Goal: Information Seeking & Learning: Learn about a topic

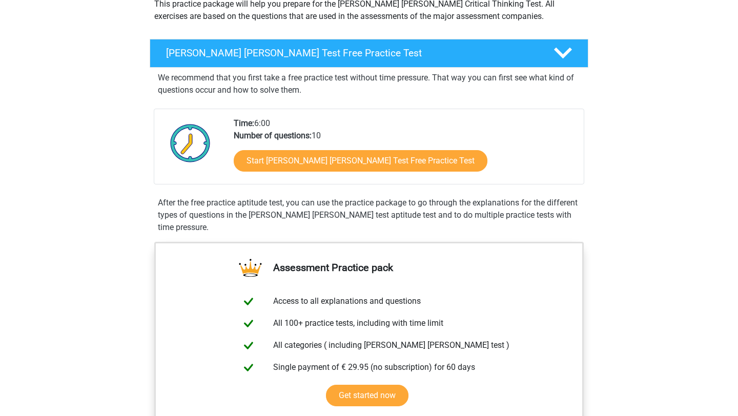
scroll to position [130, 0]
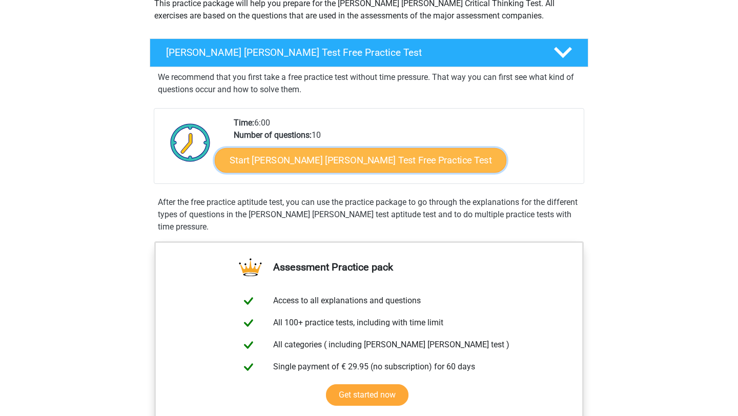
click at [285, 163] on link "Start Watson Glaser Test Free Practice Test" at bounding box center [361, 160] width 292 height 25
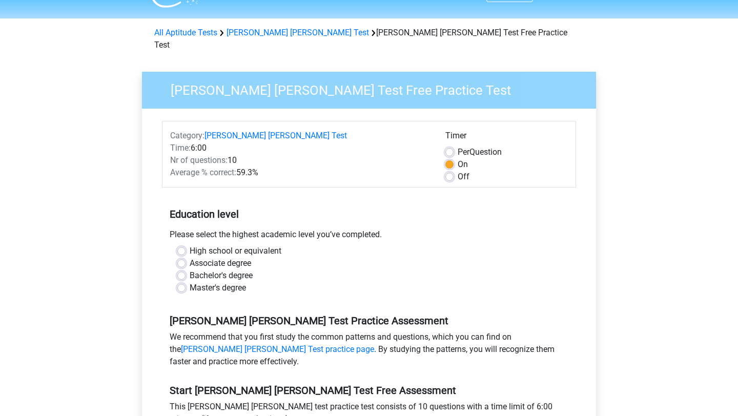
scroll to position [26, 0]
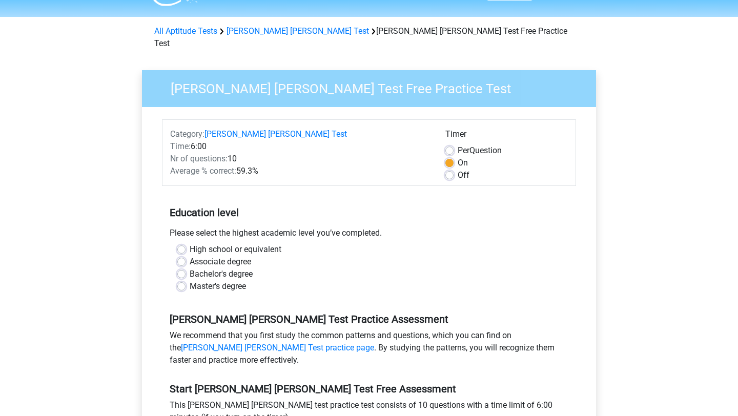
click at [190, 280] on label "Master's degree" at bounding box center [218, 286] width 56 height 12
click at [182, 280] on input "Master's degree" at bounding box center [181, 285] width 8 height 10
radio input "true"
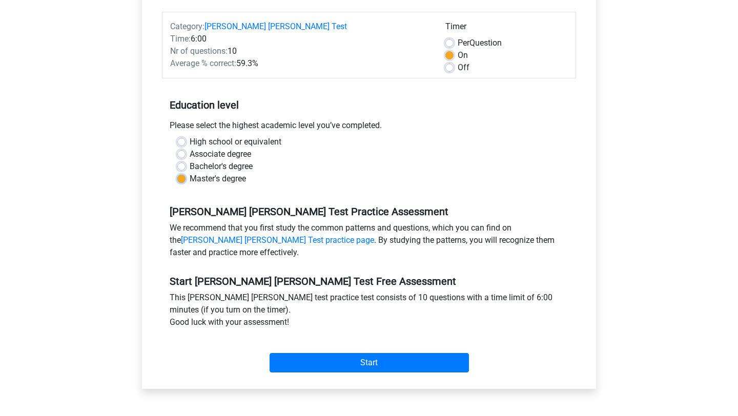
scroll to position [136, 0]
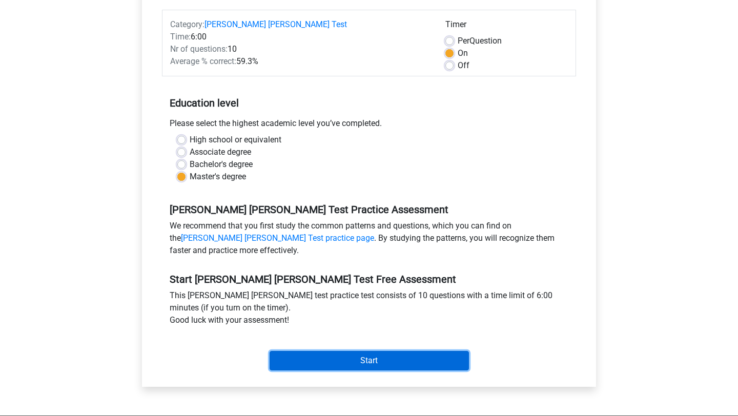
click at [314, 351] on input "Start" at bounding box center [369, 360] width 199 height 19
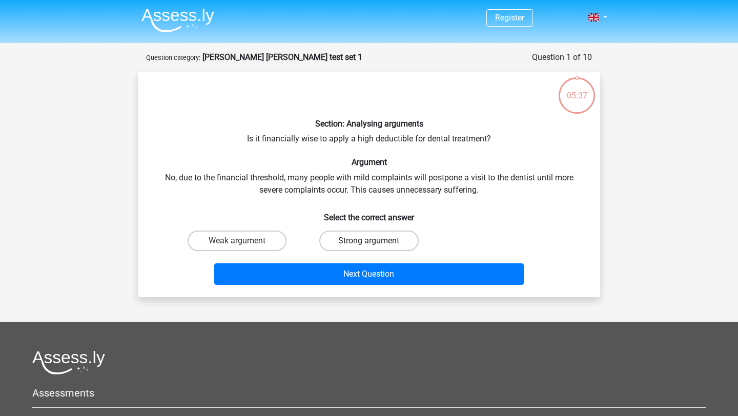
click at [336, 236] on label "Strong argument" at bounding box center [368, 241] width 99 height 20
click at [369, 241] on input "Strong argument" at bounding box center [372, 244] width 7 height 7
radio input "true"
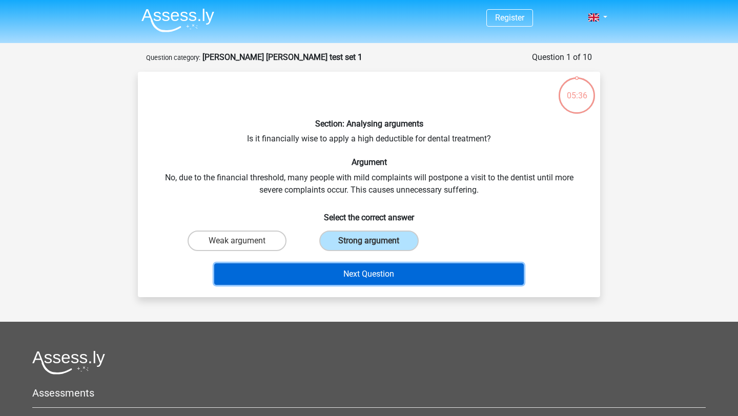
click at [341, 271] on button "Next Question" at bounding box center [369, 274] width 310 height 22
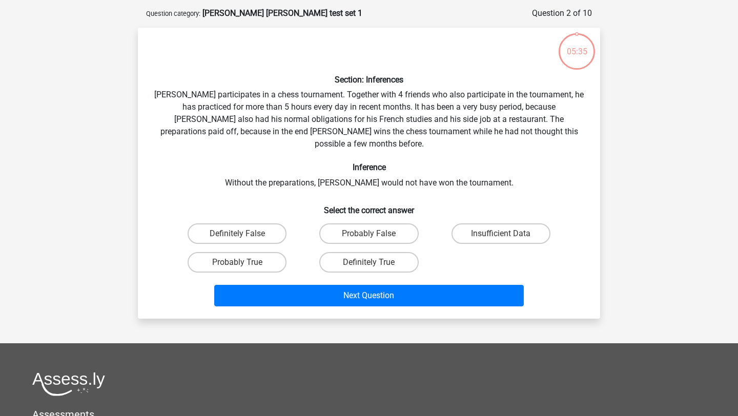
scroll to position [51, 0]
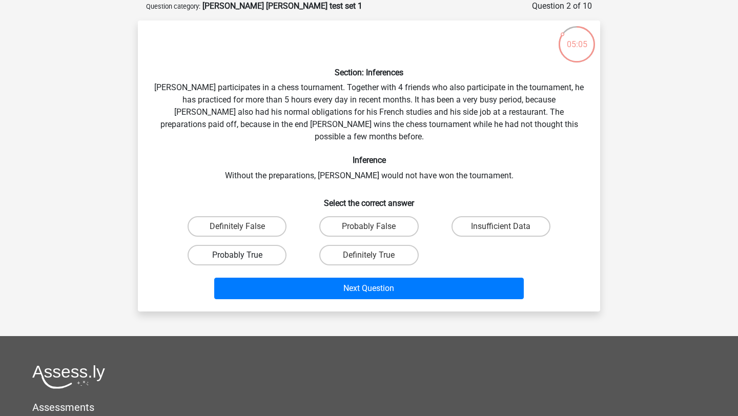
click at [258, 245] on label "Probably True" at bounding box center [237, 255] width 99 height 20
click at [244, 255] on input "Probably True" at bounding box center [240, 258] width 7 height 7
radio input "true"
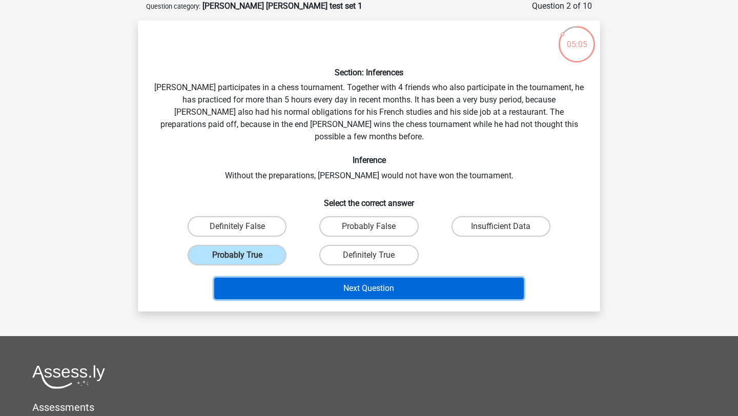
click at [302, 278] on button "Next Question" at bounding box center [369, 289] width 310 height 22
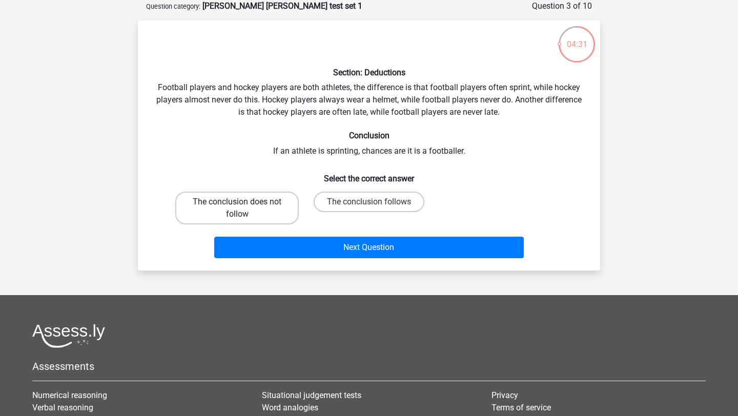
click at [264, 222] on label "The conclusion does not follow" at bounding box center [237, 208] width 124 height 33
click at [244, 209] on input "The conclusion does not follow" at bounding box center [240, 205] width 7 height 7
radio input "true"
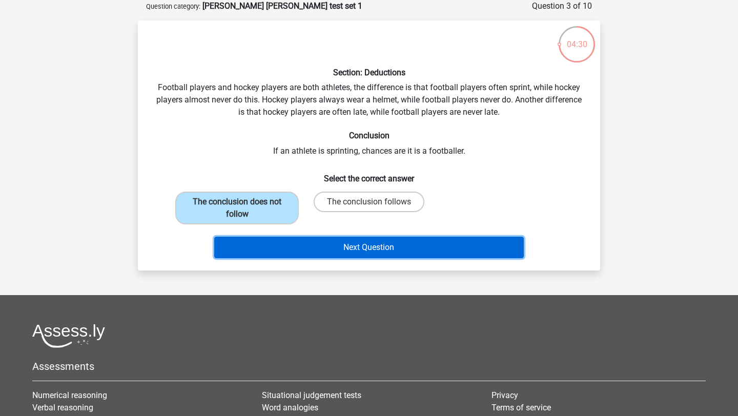
click at [295, 244] on button "Next Question" at bounding box center [369, 248] width 310 height 22
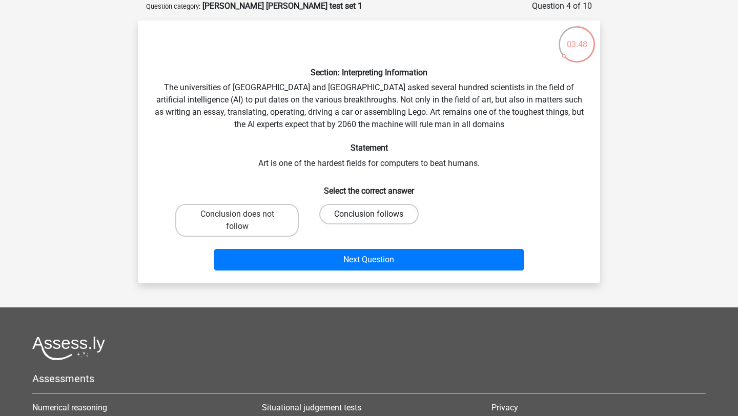
click at [347, 213] on label "Conclusion follows" at bounding box center [368, 214] width 99 height 20
click at [369, 214] on input "Conclusion follows" at bounding box center [372, 217] width 7 height 7
radio input "true"
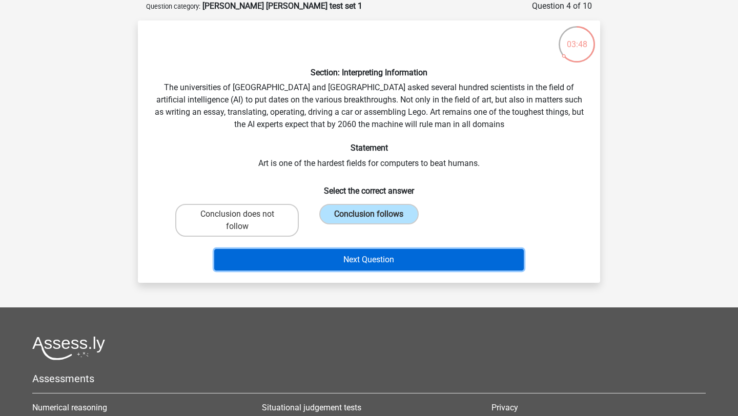
click at [368, 252] on button "Next Question" at bounding box center [369, 260] width 310 height 22
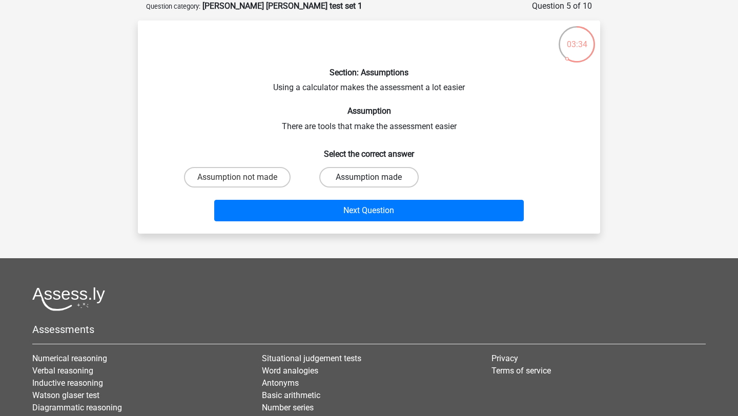
click at [377, 176] on label "Assumption made" at bounding box center [368, 177] width 99 height 20
click at [376, 177] on input "Assumption made" at bounding box center [372, 180] width 7 height 7
radio input "true"
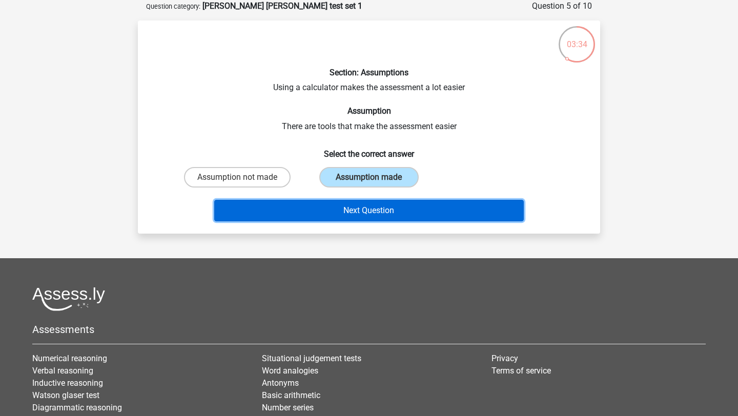
click at [392, 206] on button "Next Question" at bounding box center [369, 211] width 310 height 22
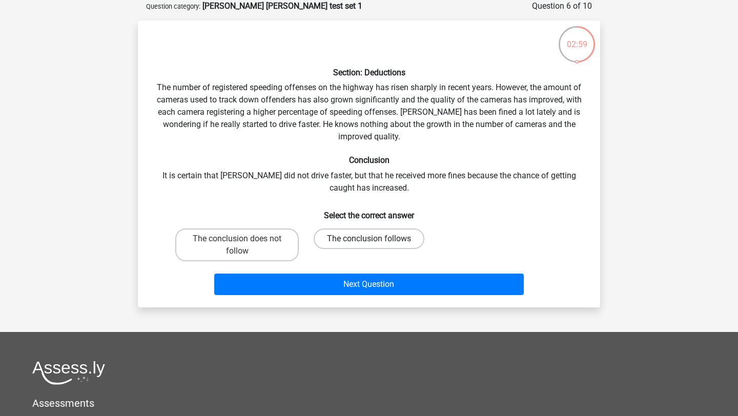
click at [363, 236] on label "The conclusion follows" at bounding box center [369, 239] width 111 height 20
click at [369, 239] on input "The conclusion follows" at bounding box center [372, 242] width 7 height 7
radio input "true"
click at [282, 246] on label "The conclusion does not follow" at bounding box center [237, 245] width 124 height 33
click at [244, 245] on input "The conclusion does not follow" at bounding box center [240, 242] width 7 height 7
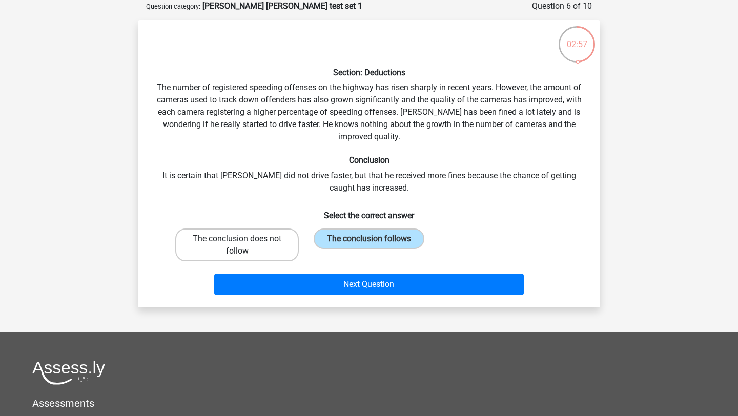
radio input "true"
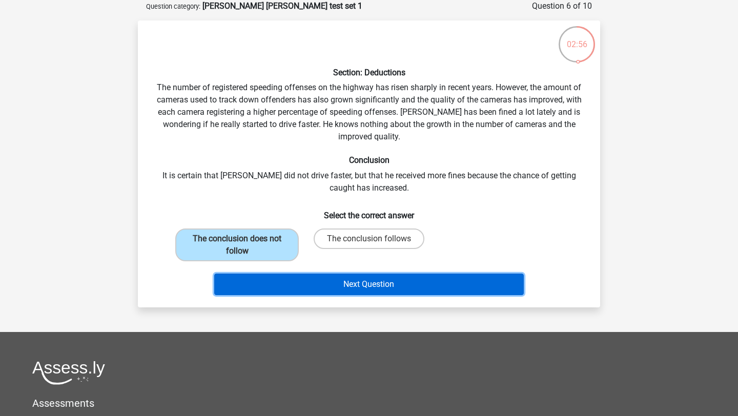
click at [316, 278] on button "Next Question" at bounding box center [369, 285] width 310 height 22
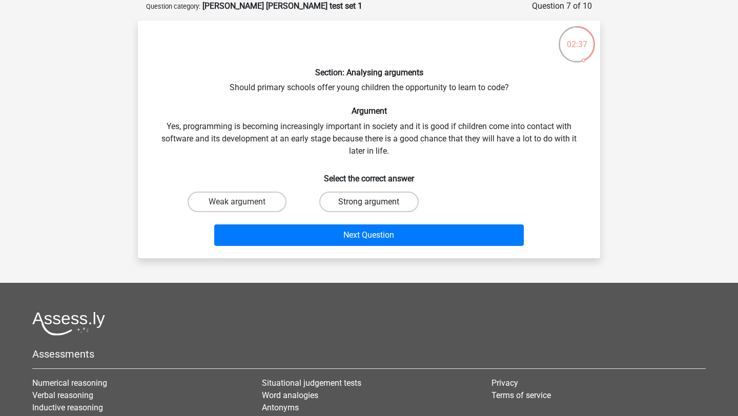
click at [338, 203] on label "Strong argument" at bounding box center [368, 202] width 99 height 20
click at [369, 203] on input "Strong argument" at bounding box center [372, 205] width 7 height 7
radio input "true"
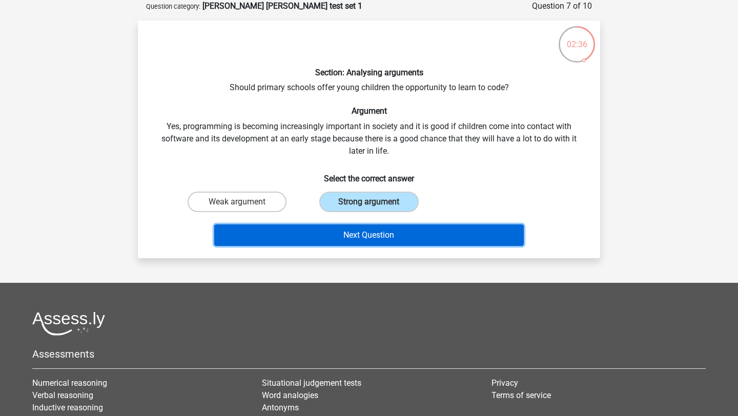
click at [343, 234] on button "Next Question" at bounding box center [369, 235] width 310 height 22
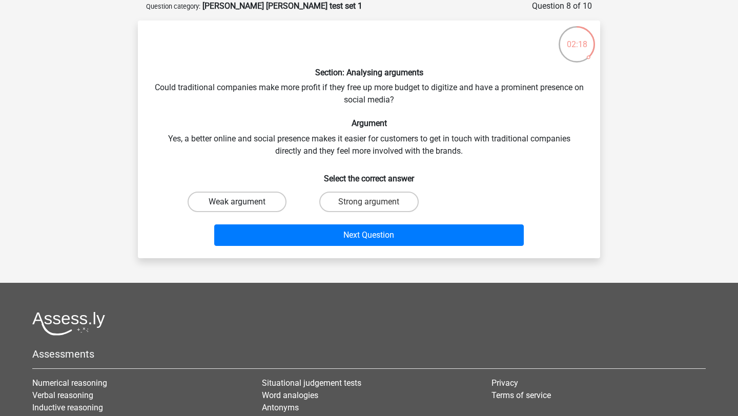
click at [253, 208] on label "Weak argument" at bounding box center [237, 202] width 99 height 20
click at [244, 208] on input "Weak argument" at bounding box center [240, 205] width 7 height 7
radio input "true"
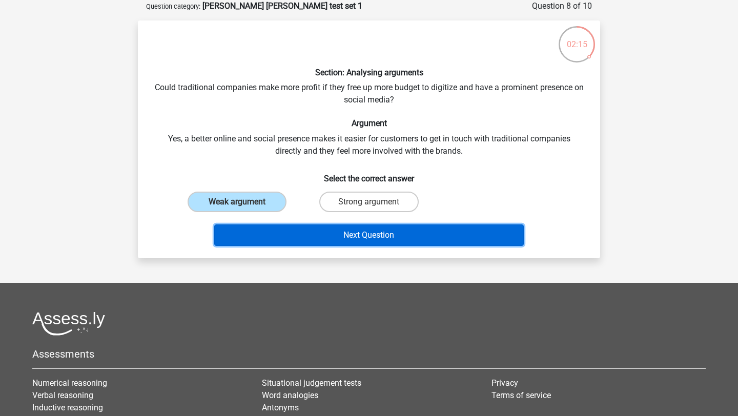
click at [307, 238] on button "Next Question" at bounding box center [369, 235] width 310 height 22
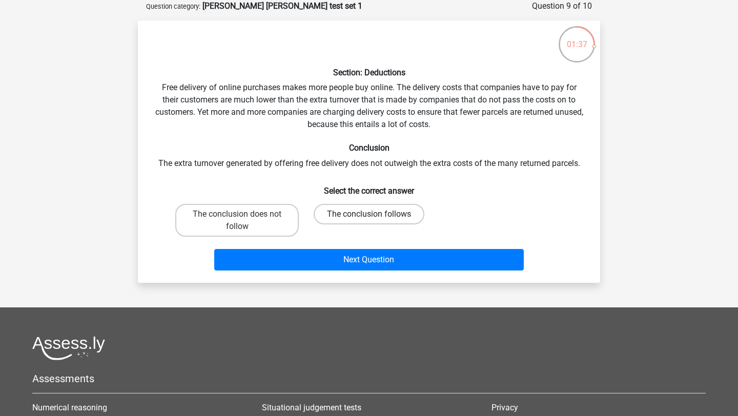
click at [362, 214] on label "The conclusion follows" at bounding box center [369, 214] width 111 height 20
click at [369, 214] on input "The conclusion follows" at bounding box center [372, 217] width 7 height 7
radio input "true"
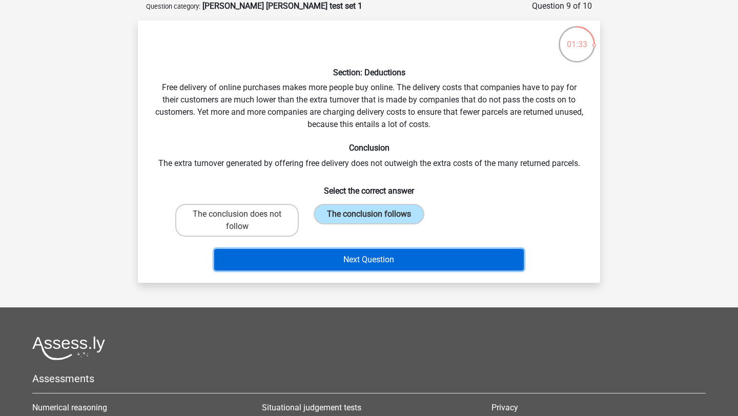
click at [366, 259] on button "Next Question" at bounding box center [369, 260] width 310 height 22
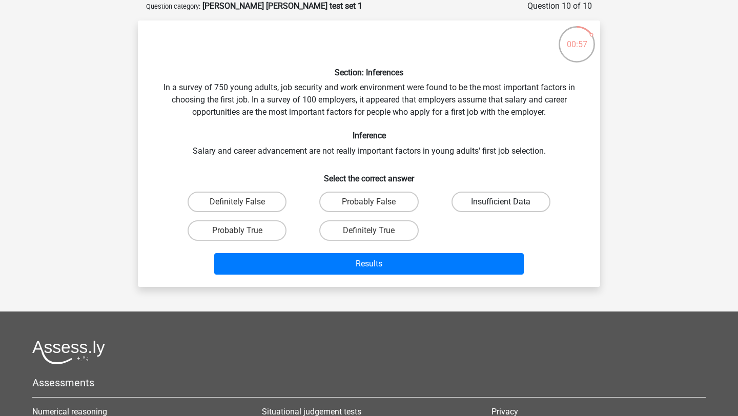
click at [462, 204] on label "Insufficient Data" at bounding box center [501, 202] width 99 height 20
click at [501, 204] on input "Insufficient Data" at bounding box center [504, 205] width 7 height 7
radio input "true"
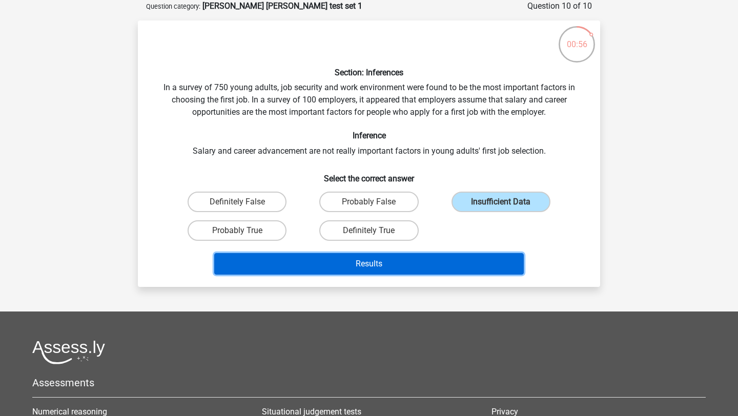
click at [453, 264] on button "Results" at bounding box center [369, 264] width 310 height 22
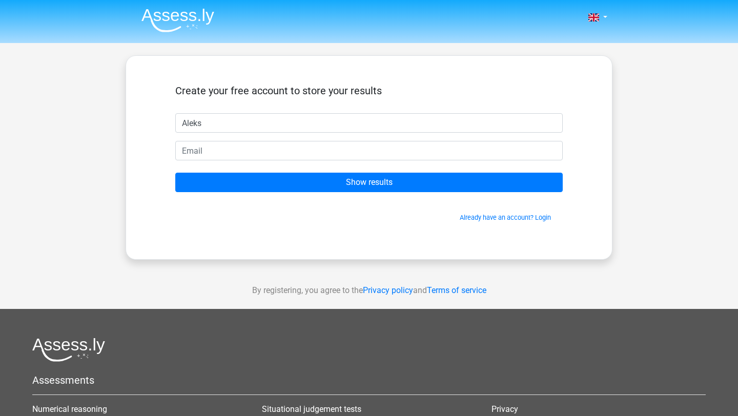
type input "Aleks"
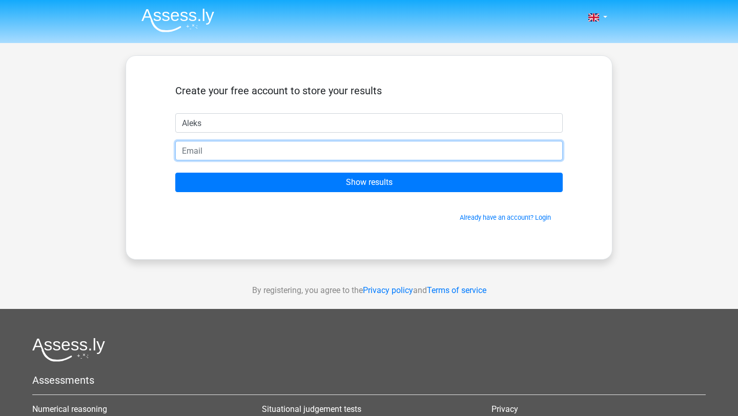
click at [346, 153] on input "email" at bounding box center [368, 150] width 387 height 19
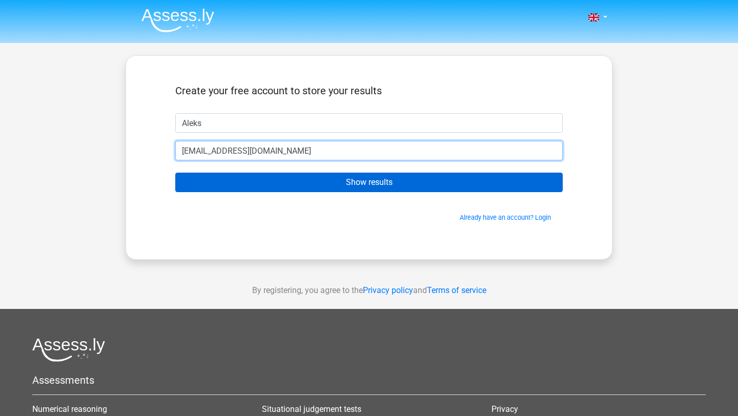
type input "ola.lata123@gmail.com"
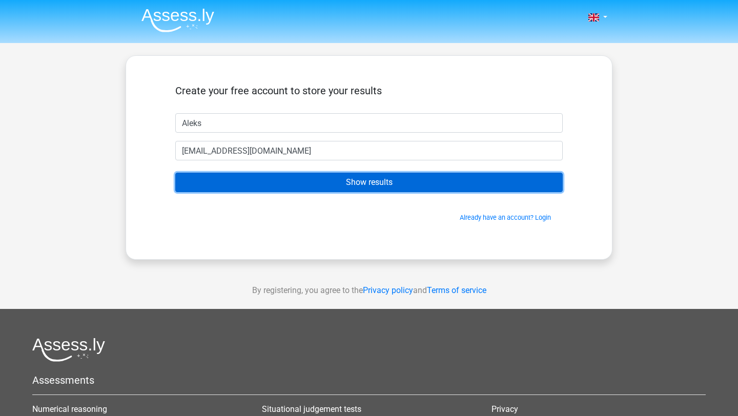
click at [444, 183] on input "Show results" at bounding box center [368, 182] width 387 height 19
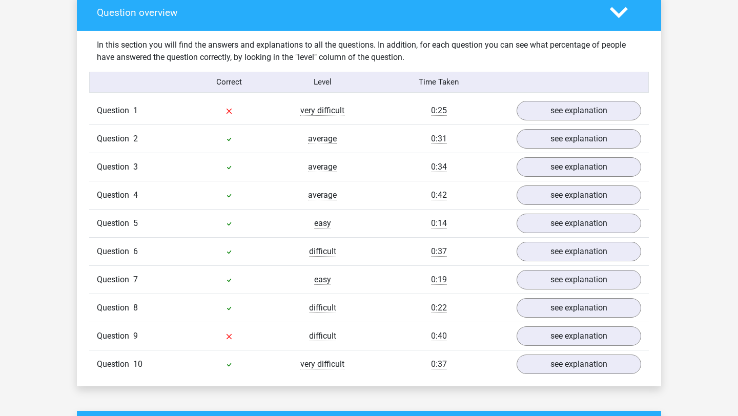
scroll to position [770, 0]
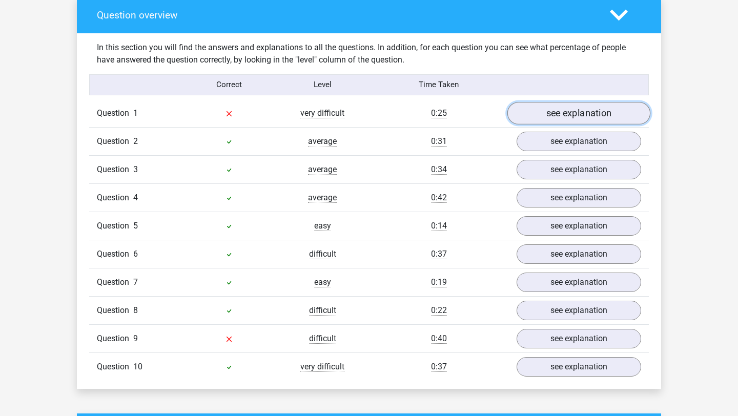
click at [556, 102] on link "see explanation" at bounding box center [578, 113] width 143 height 23
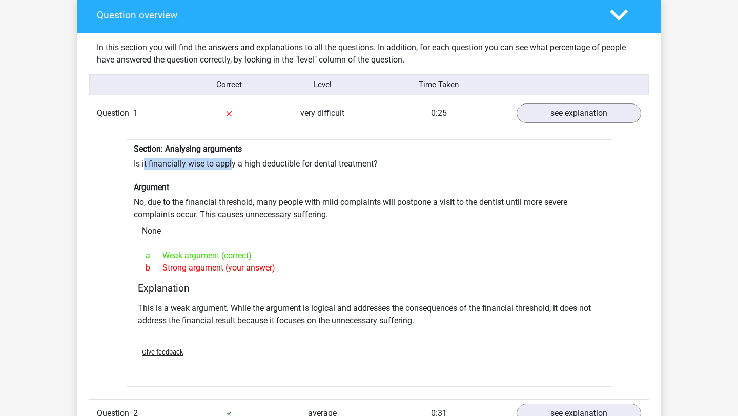
drag, startPoint x: 144, startPoint y: 159, endPoint x: 229, endPoint y: 157, distance: 85.1
click at [231, 158] on div "Section: Analysing arguments Is it financially wise to apply a high deductible …" at bounding box center [369, 263] width 487 height 248
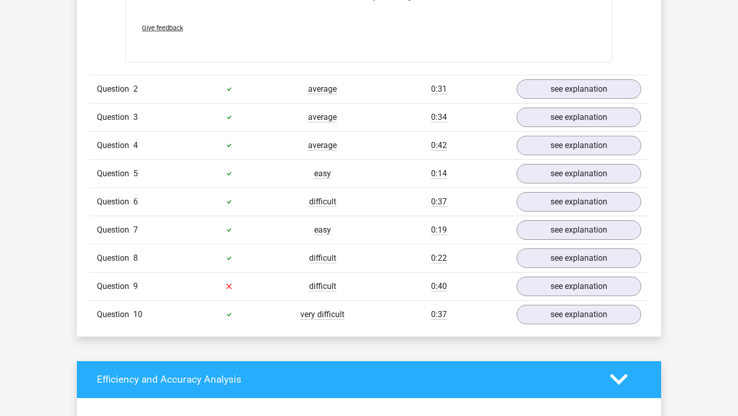
scroll to position [1101, 0]
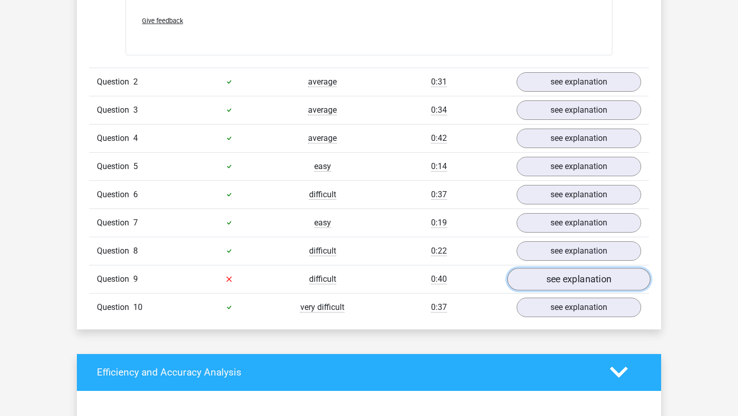
click at [530, 270] on link "see explanation" at bounding box center [578, 279] width 143 height 23
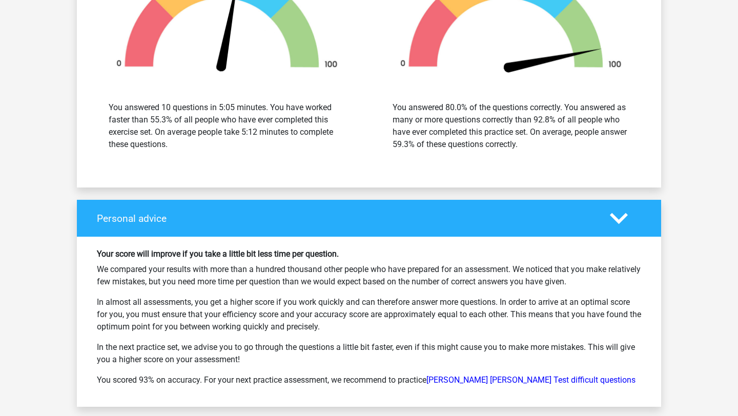
scroll to position [2234, 0]
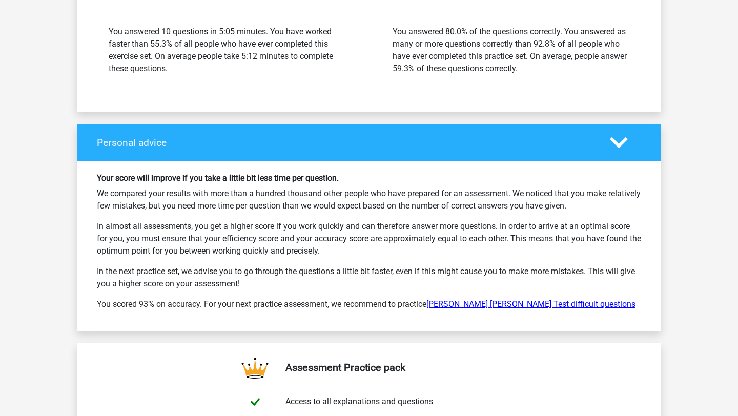
click at [471, 300] on link "Watson Glaser Test difficult questions" at bounding box center [530, 304] width 209 height 10
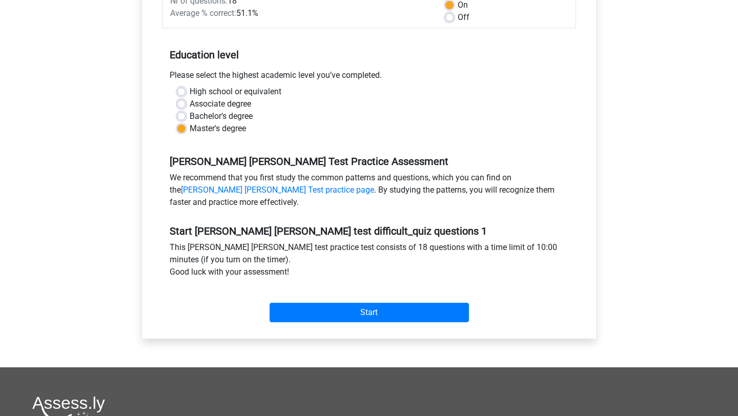
scroll to position [183, 0]
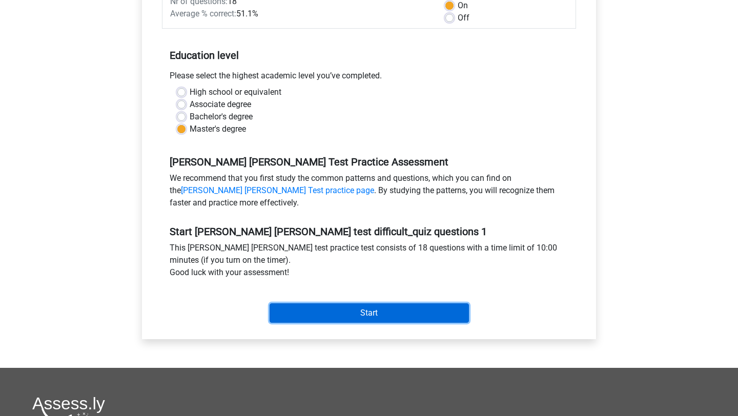
click at [433, 303] on input "Start" at bounding box center [369, 312] width 199 height 19
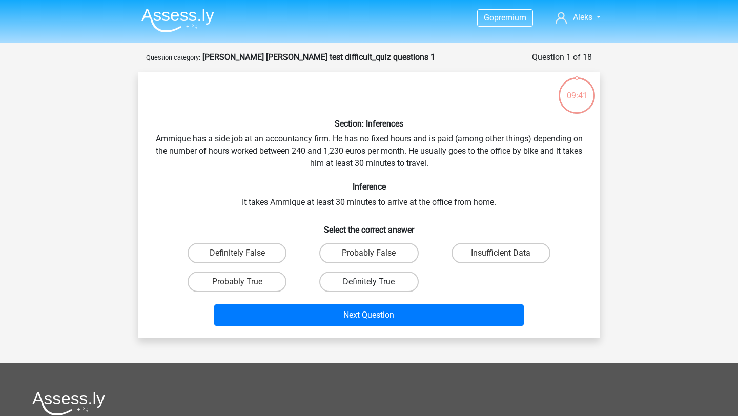
click at [354, 285] on label "Definitely True" at bounding box center [368, 282] width 99 height 20
click at [369, 285] on input "Definitely True" at bounding box center [372, 285] width 7 height 7
radio input "true"
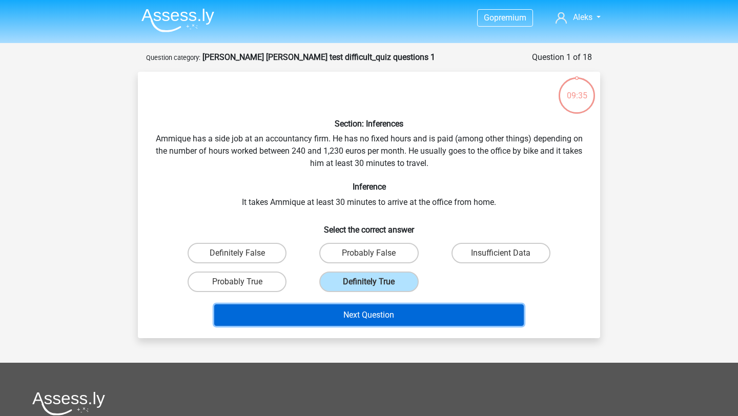
click at [373, 324] on button "Next Question" at bounding box center [369, 315] width 310 height 22
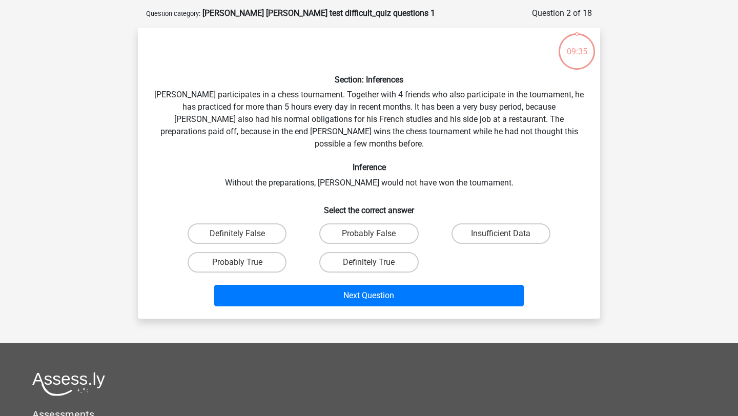
scroll to position [51, 0]
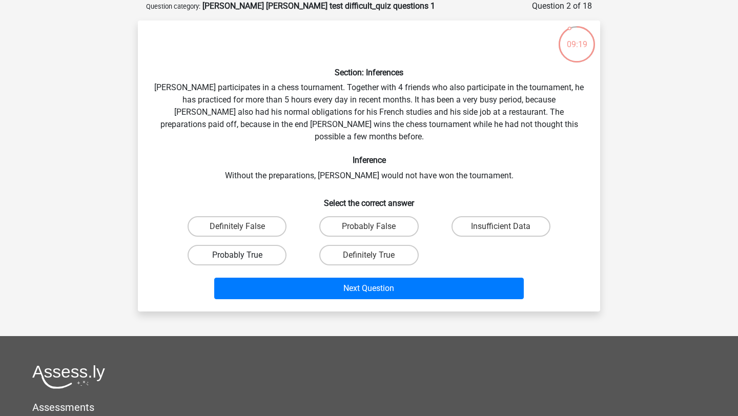
click at [268, 245] on label "Probably True" at bounding box center [237, 255] width 99 height 20
click at [244, 255] on input "Probably True" at bounding box center [240, 258] width 7 height 7
radio input "true"
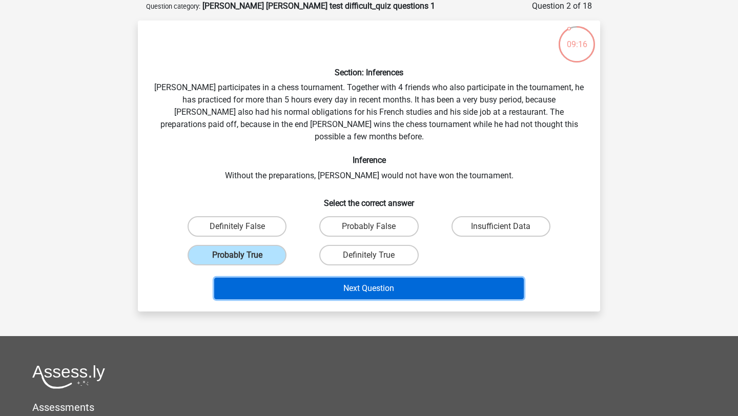
click at [327, 278] on button "Next Question" at bounding box center [369, 289] width 310 height 22
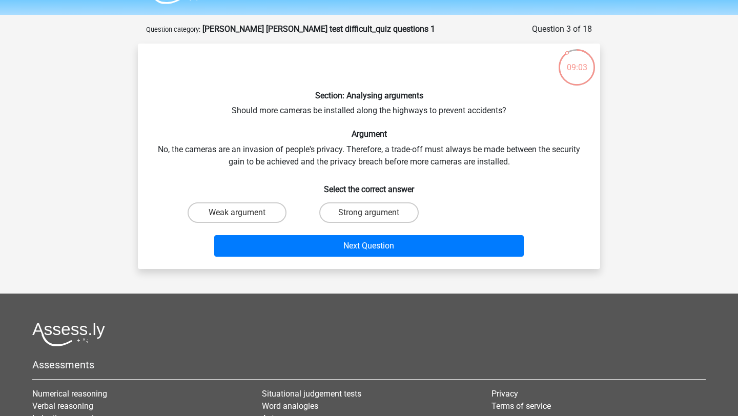
scroll to position [29, 0]
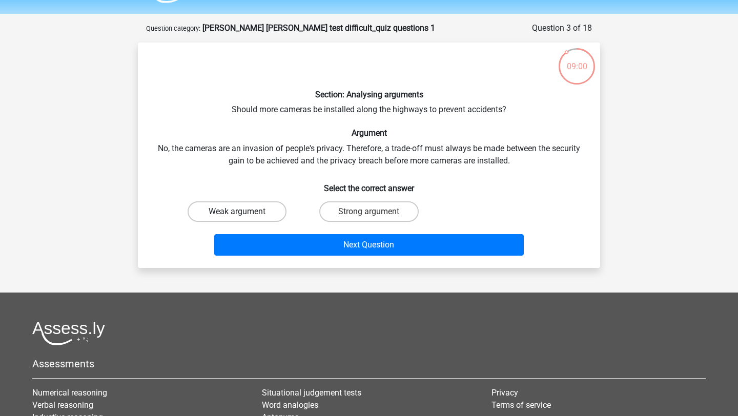
click at [253, 211] on label "Weak argument" at bounding box center [237, 211] width 99 height 20
click at [244, 212] on input "Weak argument" at bounding box center [240, 215] width 7 height 7
radio input "true"
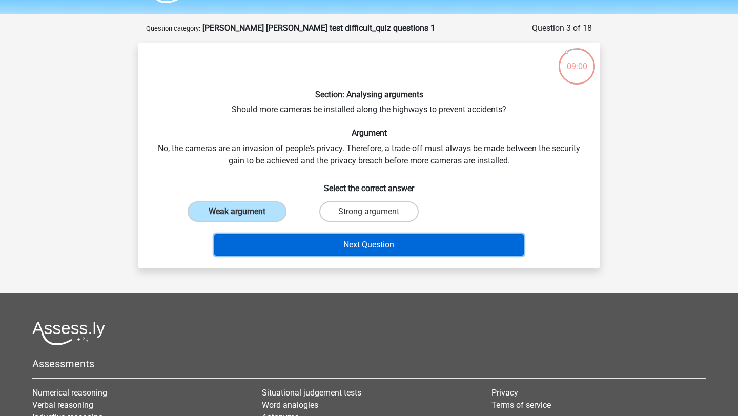
click at [304, 236] on button "Next Question" at bounding box center [369, 245] width 310 height 22
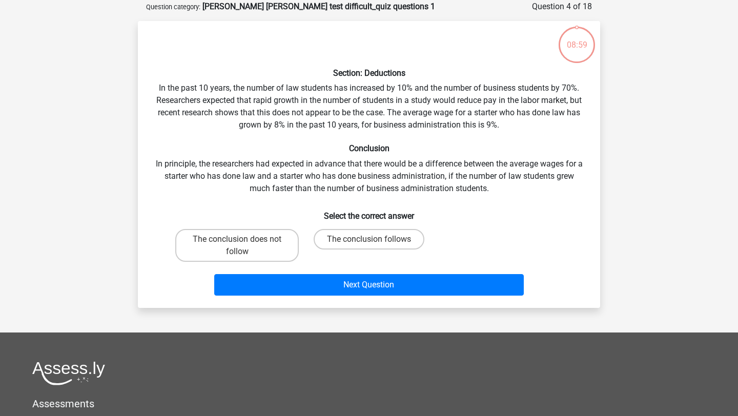
scroll to position [51, 0]
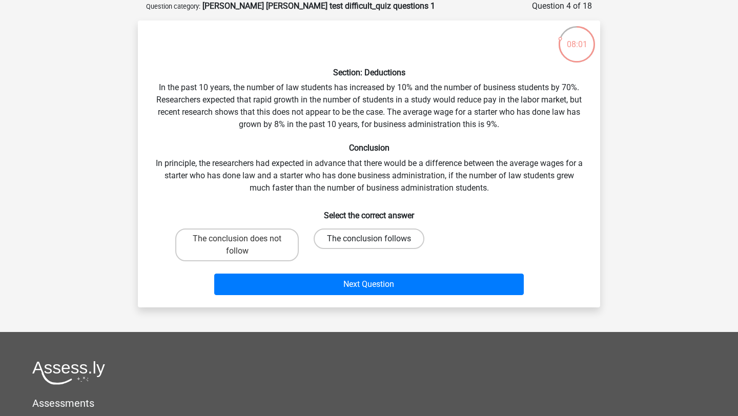
click at [361, 237] on label "The conclusion follows" at bounding box center [369, 239] width 111 height 20
click at [369, 239] on input "The conclusion follows" at bounding box center [372, 242] width 7 height 7
radio input "true"
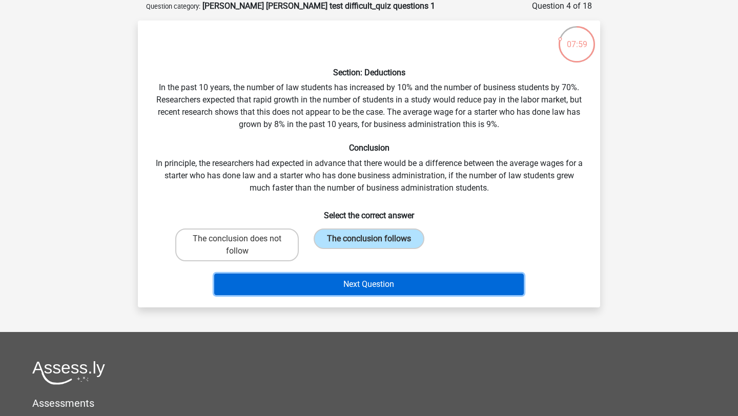
click at [365, 282] on button "Next Question" at bounding box center [369, 285] width 310 height 22
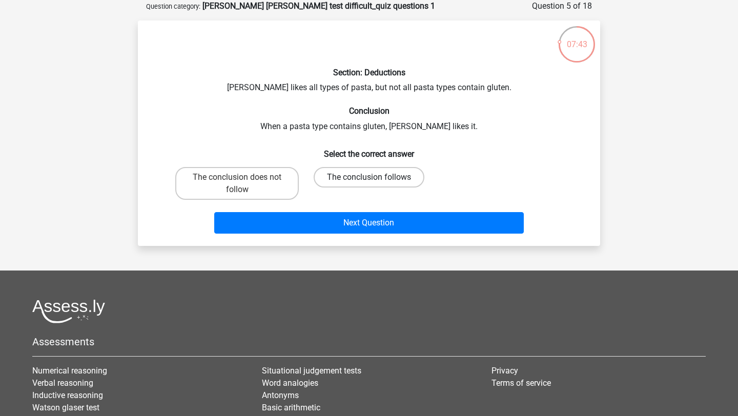
click at [348, 179] on label "The conclusion follows" at bounding box center [369, 177] width 111 height 20
click at [369, 179] on input "The conclusion follows" at bounding box center [372, 180] width 7 height 7
radio input "true"
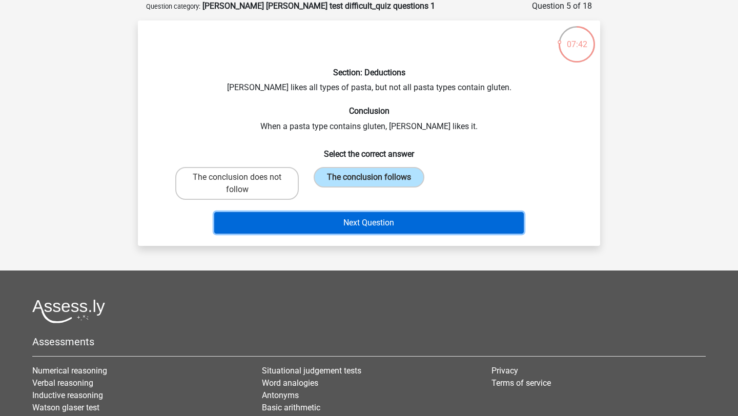
click at [374, 221] on button "Next Question" at bounding box center [369, 223] width 310 height 22
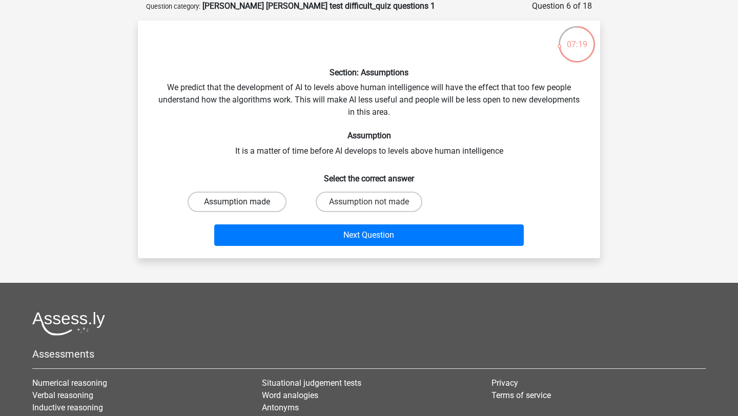
click at [273, 202] on label "Assumption made" at bounding box center [237, 202] width 99 height 20
click at [244, 202] on input "Assumption made" at bounding box center [240, 205] width 7 height 7
radio input "true"
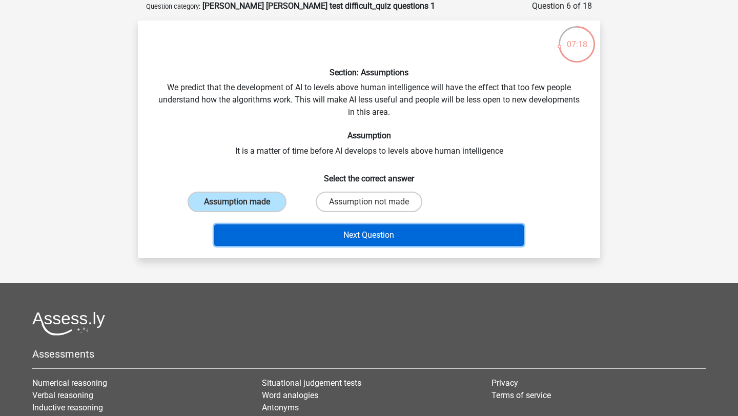
click at [306, 235] on button "Next Question" at bounding box center [369, 235] width 310 height 22
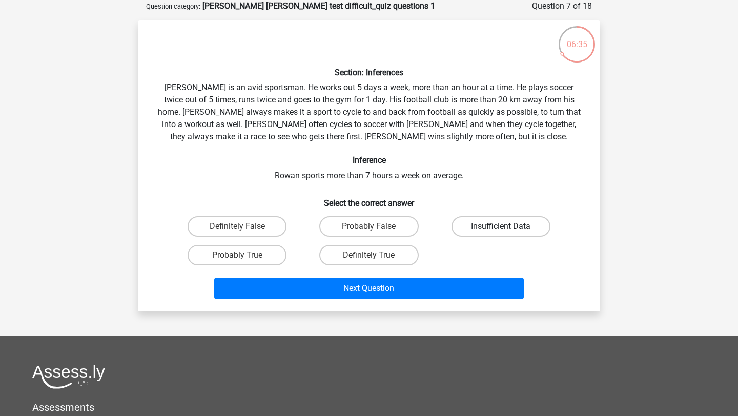
click at [464, 226] on label "Insufficient Data" at bounding box center [501, 226] width 99 height 20
click at [501, 227] on input "Insufficient Data" at bounding box center [504, 230] width 7 height 7
radio input "true"
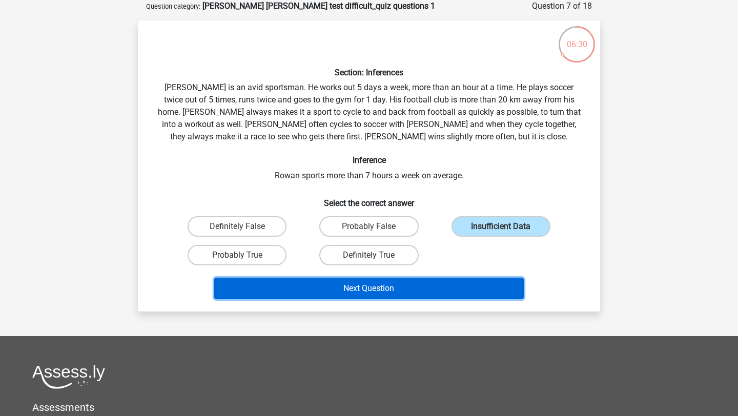
click at [439, 282] on button "Next Question" at bounding box center [369, 289] width 310 height 22
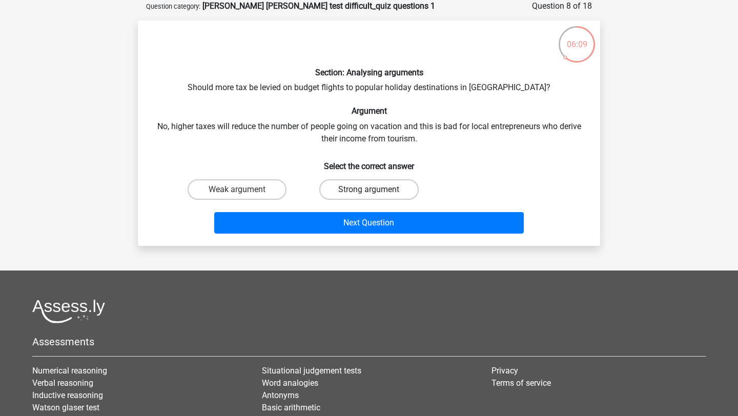
click at [357, 187] on label "Strong argument" at bounding box center [368, 189] width 99 height 20
click at [369, 190] on input "Strong argument" at bounding box center [372, 193] width 7 height 7
radio input "true"
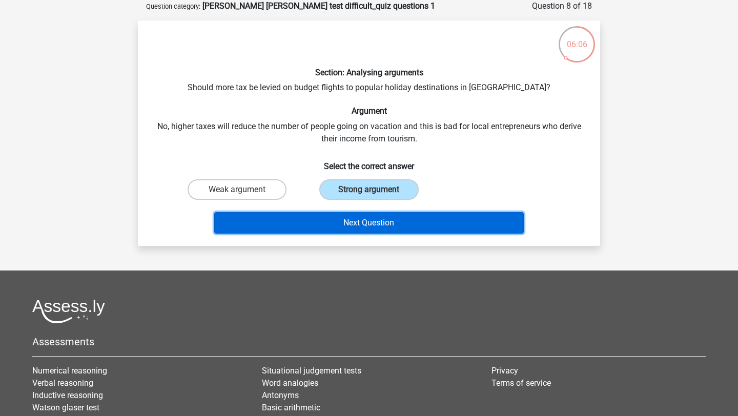
click at [475, 215] on button "Next Question" at bounding box center [369, 223] width 310 height 22
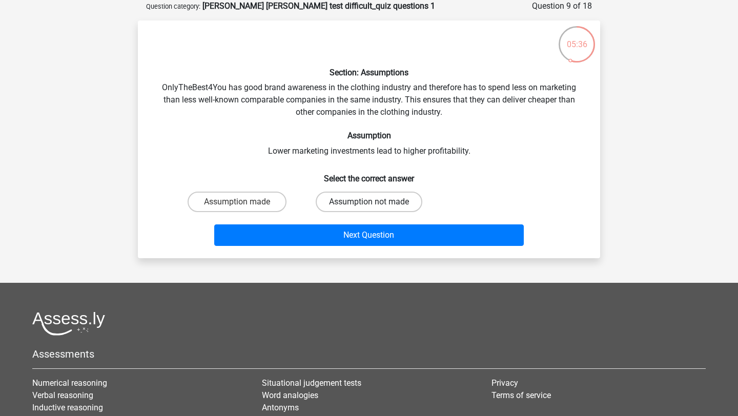
click at [403, 200] on label "Assumption not made" at bounding box center [369, 202] width 107 height 20
click at [376, 202] on input "Assumption not made" at bounding box center [372, 205] width 7 height 7
radio input "true"
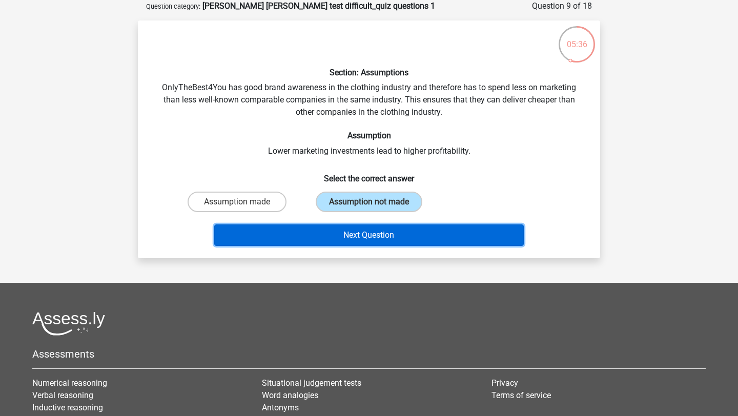
click at [396, 235] on button "Next Question" at bounding box center [369, 235] width 310 height 22
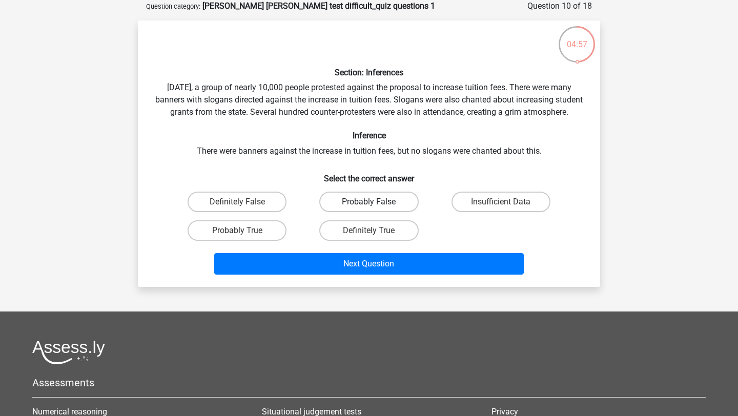
click at [372, 210] on label "Probably False" at bounding box center [368, 202] width 99 height 20
click at [372, 209] on input "Probably False" at bounding box center [372, 205] width 7 height 7
radio input "true"
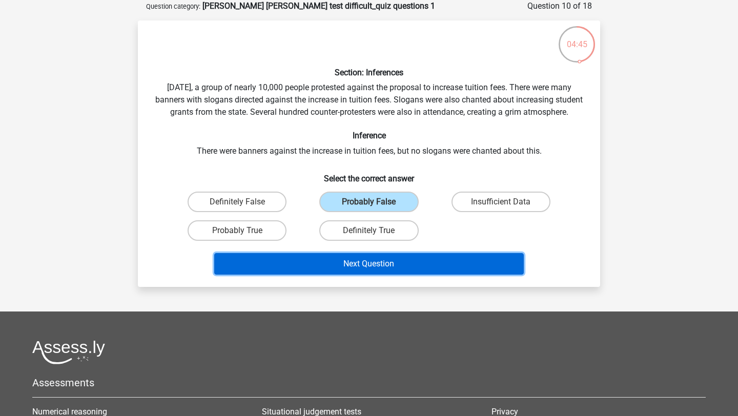
click at [396, 275] on button "Next Question" at bounding box center [369, 264] width 310 height 22
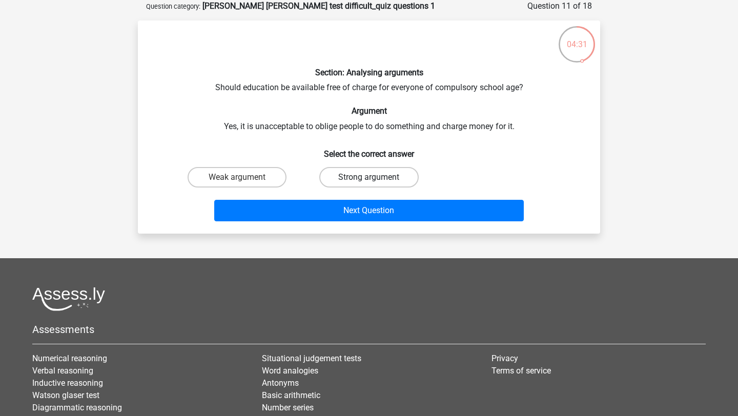
click at [381, 177] on label "Strong argument" at bounding box center [368, 177] width 99 height 20
click at [376, 177] on input "Strong argument" at bounding box center [372, 180] width 7 height 7
radio input "true"
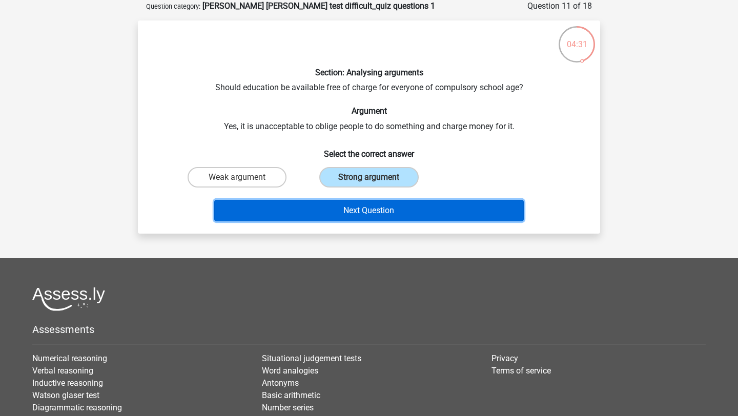
click at [390, 216] on button "Next Question" at bounding box center [369, 211] width 310 height 22
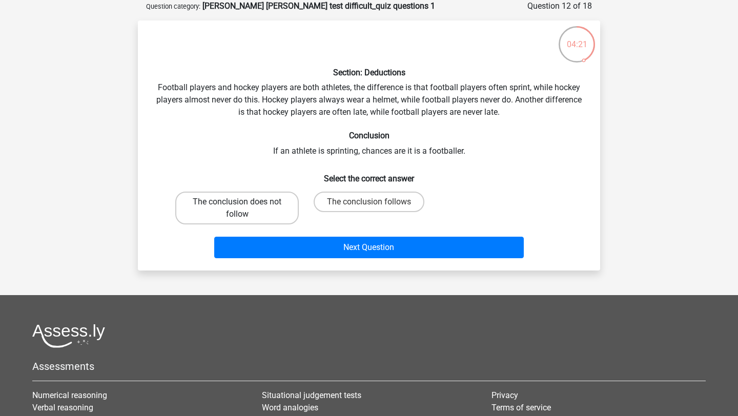
click at [278, 202] on label "The conclusion does not follow" at bounding box center [237, 208] width 124 height 33
click at [244, 202] on input "The conclusion does not follow" at bounding box center [240, 205] width 7 height 7
radio input "true"
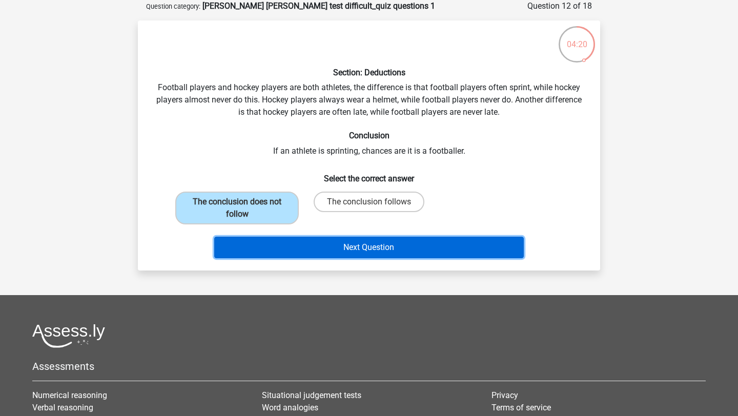
click at [386, 253] on button "Next Question" at bounding box center [369, 248] width 310 height 22
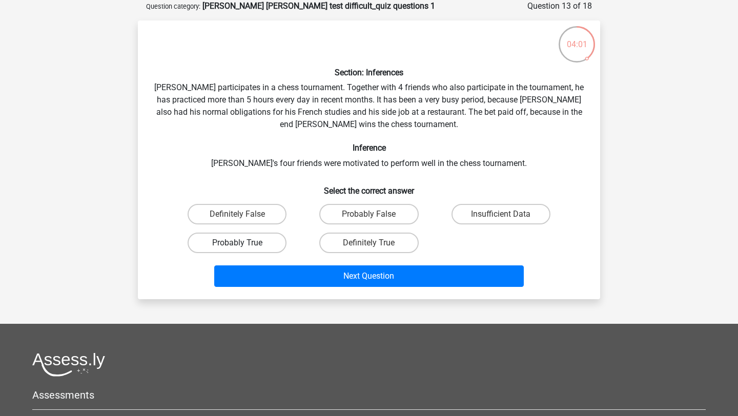
click at [264, 239] on label "Probably True" at bounding box center [237, 243] width 99 height 20
click at [244, 243] on input "Probably True" at bounding box center [240, 246] width 7 height 7
radio input "true"
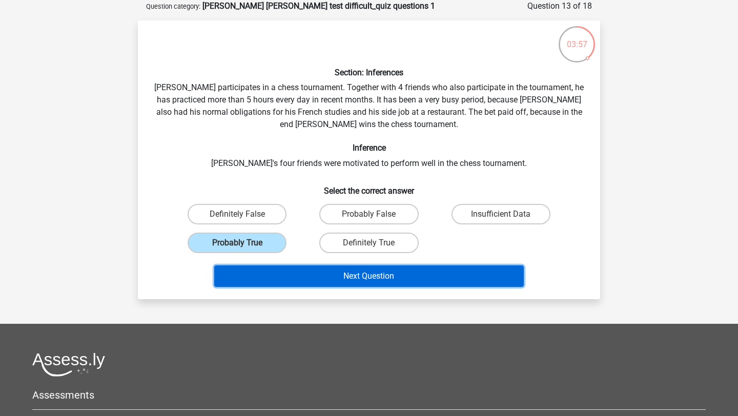
click at [321, 278] on button "Next Question" at bounding box center [369, 276] width 310 height 22
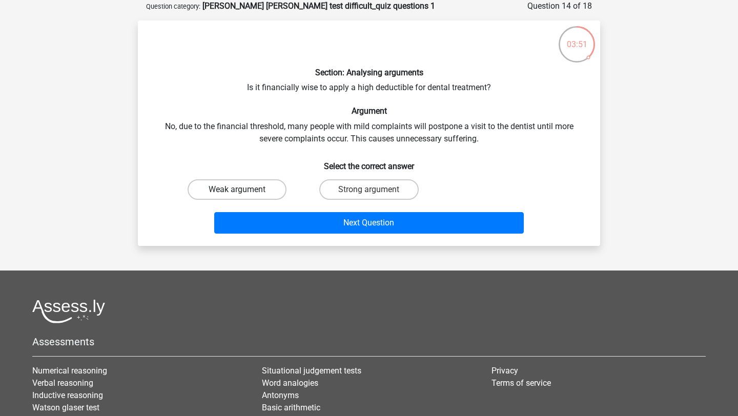
click at [254, 187] on label "Weak argument" at bounding box center [237, 189] width 99 height 20
click at [244, 190] on input "Weak argument" at bounding box center [240, 193] width 7 height 7
radio input "true"
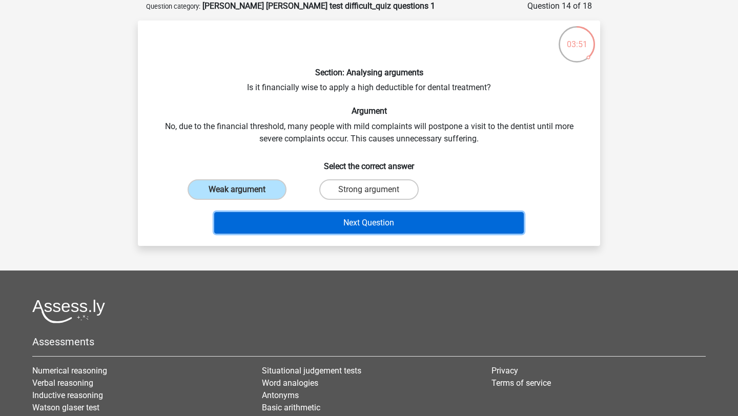
click at [293, 218] on button "Next Question" at bounding box center [369, 223] width 310 height 22
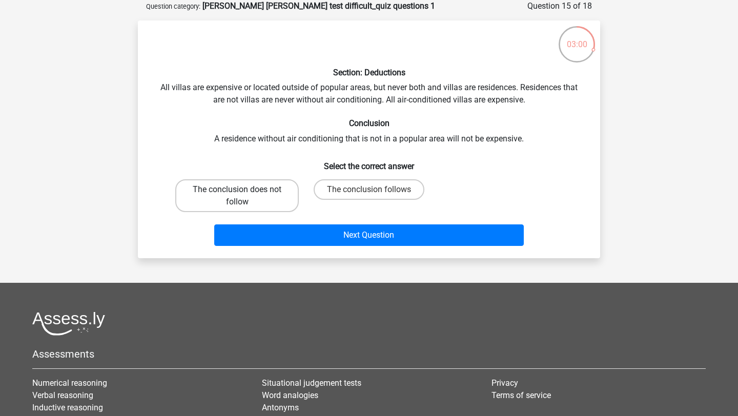
click at [266, 184] on label "The conclusion does not follow" at bounding box center [237, 195] width 124 height 33
click at [244, 190] on input "The conclusion does not follow" at bounding box center [240, 193] width 7 height 7
radio input "true"
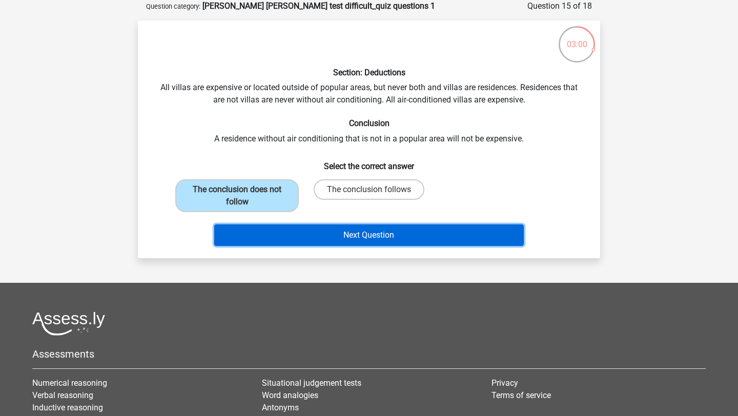
click at [322, 237] on button "Next Question" at bounding box center [369, 235] width 310 height 22
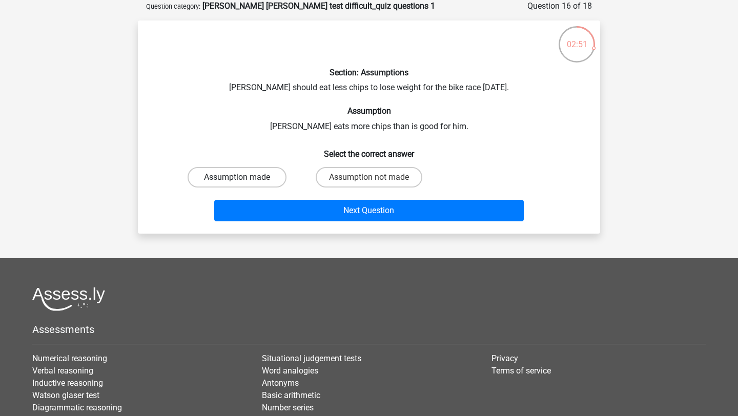
click at [251, 179] on label "Assumption made" at bounding box center [237, 177] width 99 height 20
click at [244, 179] on input "Assumption made" at bounding box center [240, 180] width 7 height 7
radio input "true"
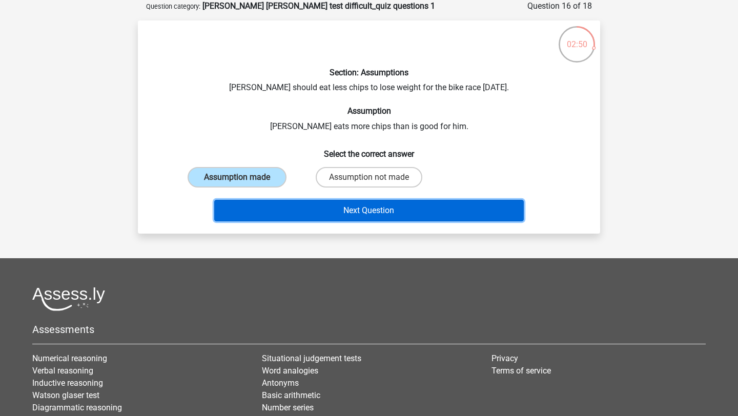
click at [285, 208] on button "Next Question" at bounding box center [369, 211] width 310 height 22
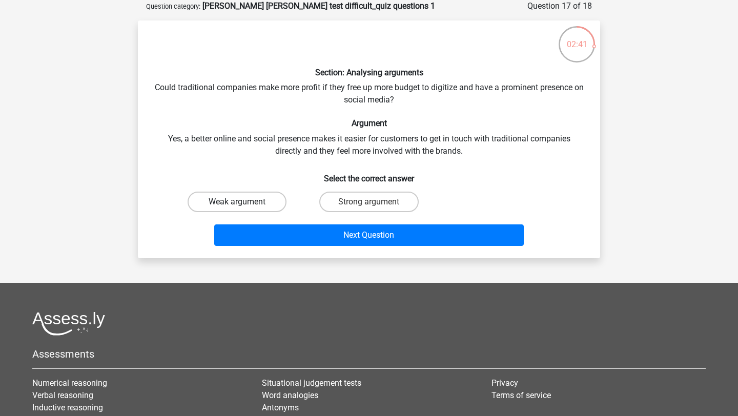
click at [270, 201] on label "Weak argument" at bounding box center [237, 202] width 99 height 20
click at [244, 202] on input "Weak argument" at bounding box center [240, 205] width 7 height 7
radio input "true"
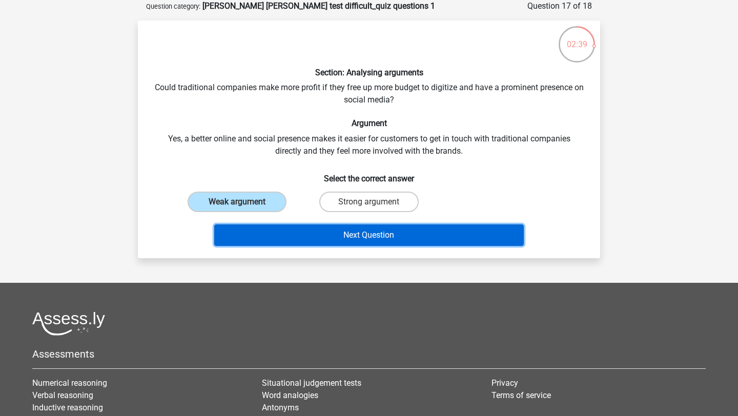
click at [301, 233] on button "Next Question" at bounding box center [369, 235] width 310 height 22
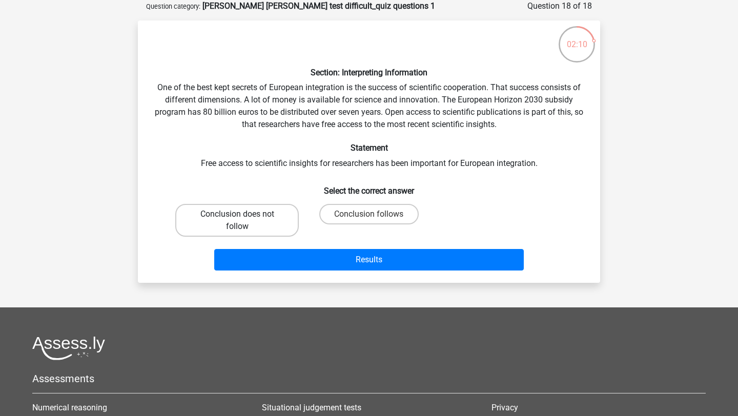
click at [284, 216] on label "Conclusion does not follow" at bounding box center [237, 220] width 124 height 33
click at [244, 216] on input "Conclusion does not follow" at bounding box center [240, 217] width 7 height 7
radio input "true"
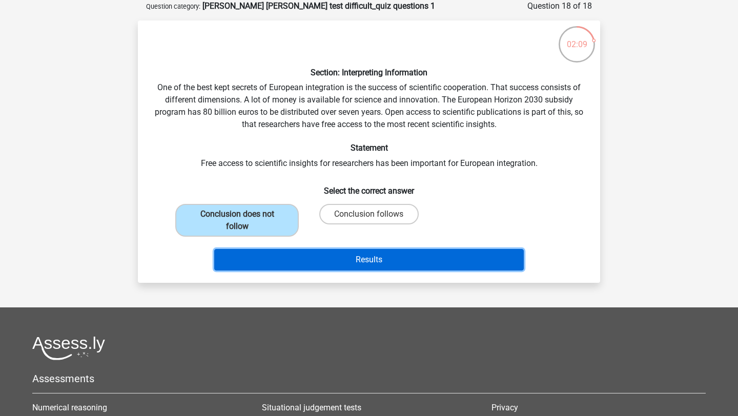
click at [333, 260] on button "Results" at bounding box center [369, 260] width 310 height 22
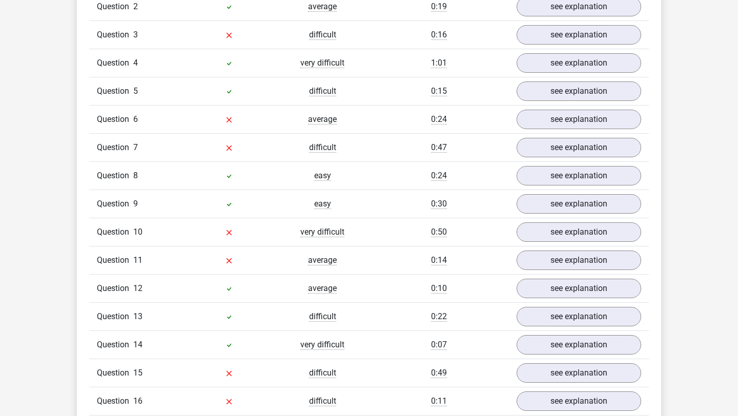
scroll to position [754, 0]
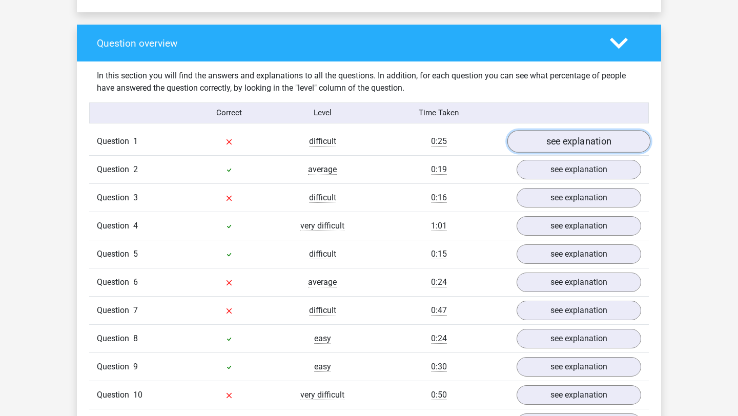
click at [531, 130] on link "see explanation" at bounding box center [578, 141] width 143 height 23
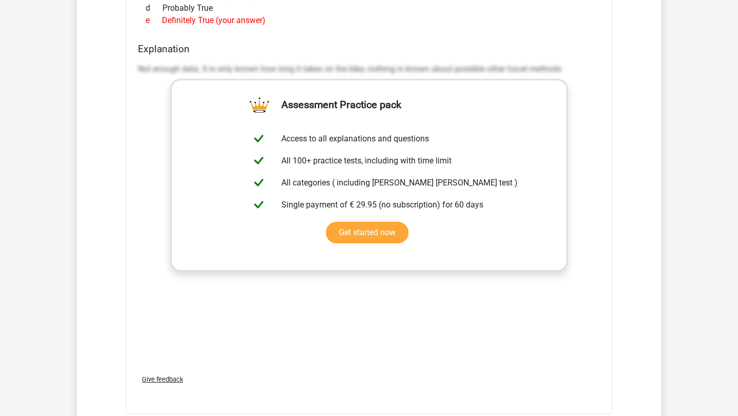
scroll to position [1359, 0]
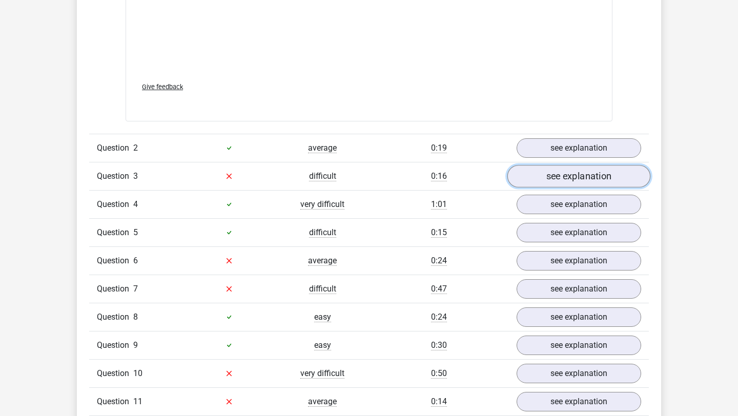
click at [585, 165] on link "see explanation" at bounding box center [578, 176] width 143 height 23
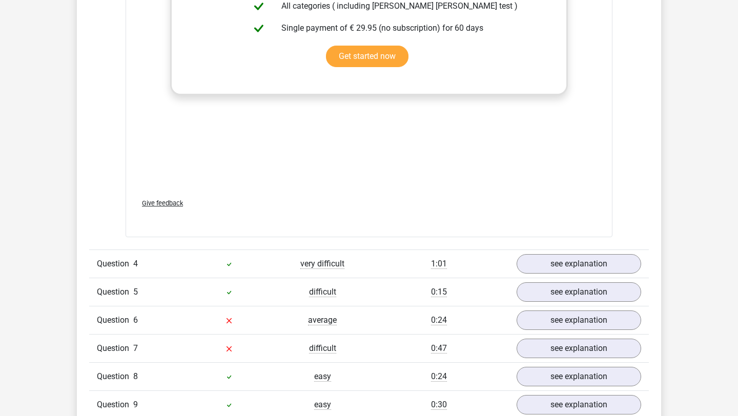
scroll to position [1832, 0]
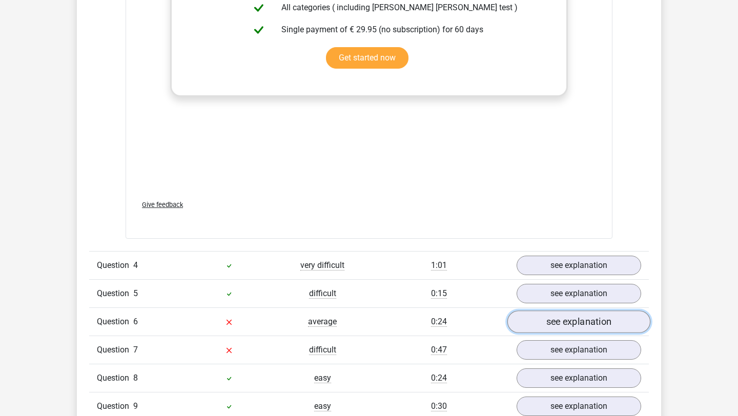
click at [559, 311] on link "see explanation" at bounding box center [578, 322] width 143 height 23
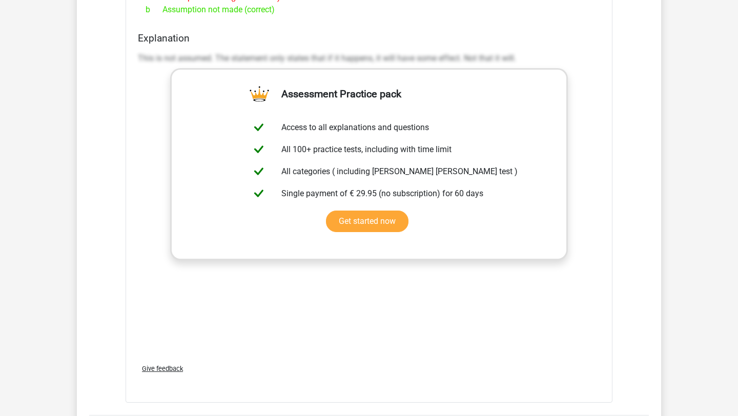
scroll to position [2427, 0]
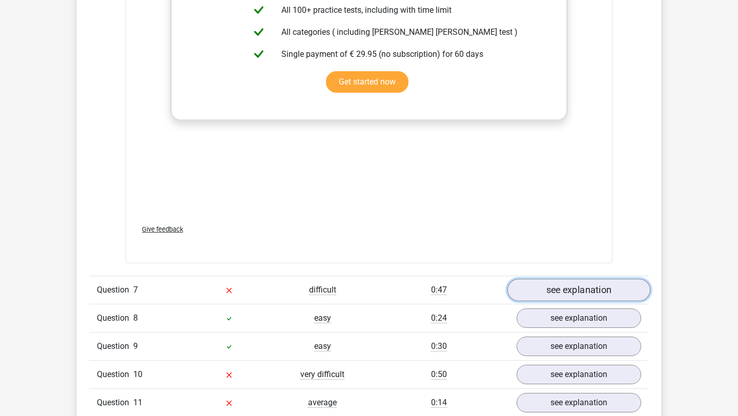
click at [590, 279] on link "see explanation" at bounding box center [578, 290] width 143 height 23
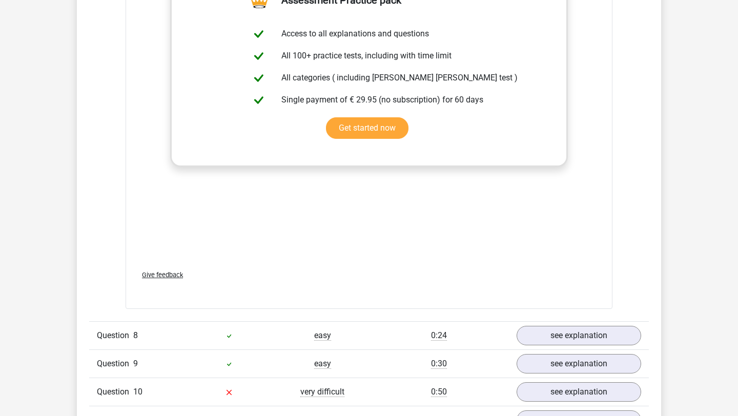
scroll to position [3124, 0]
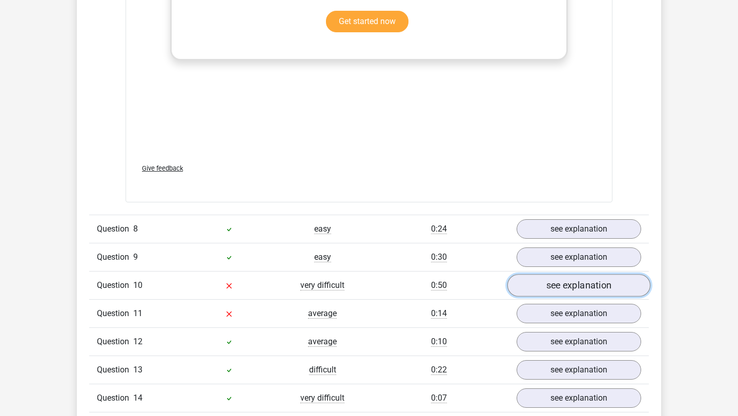
click at [589, 274] on link "see explanation" at bounding box center [578, 285] width 143 height 23
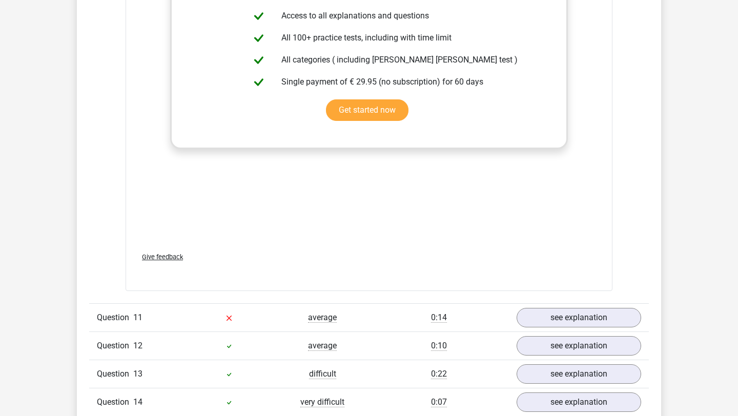
scroll to position [3702, 0]
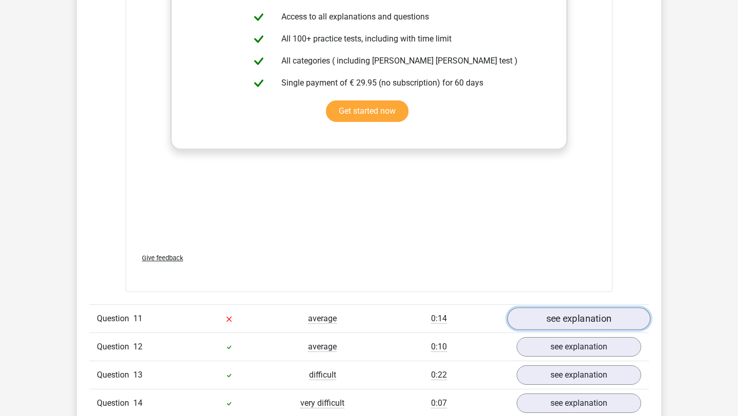
click at [596, 307] on link "see explanation" at bounding box center [578, 318] width 143 height 23
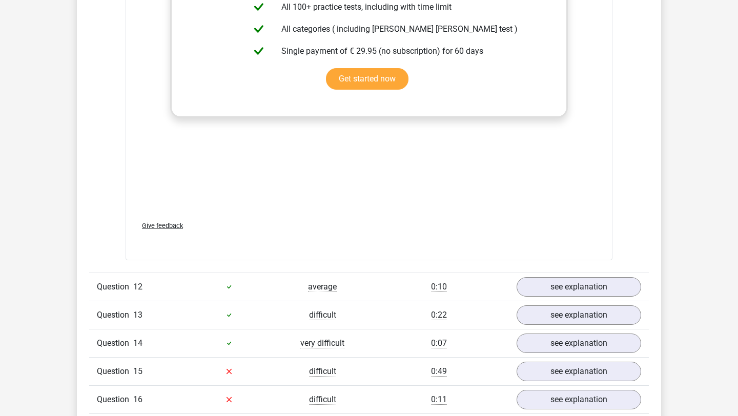
scroll to position [4287, 0]
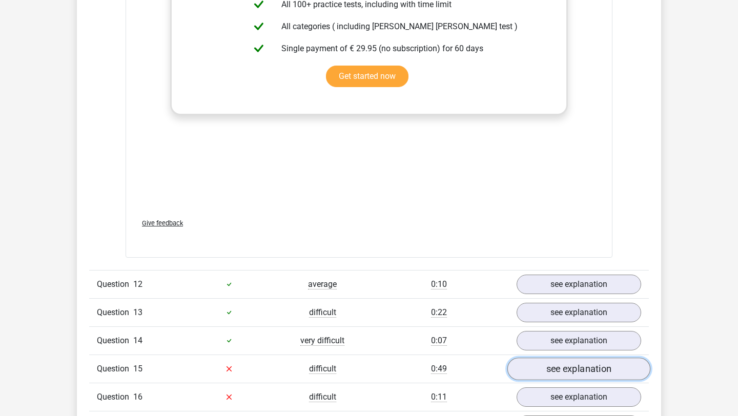
click at [594, 358] on link "see explanation" at bounding box center [578, 369] width 143 height 23
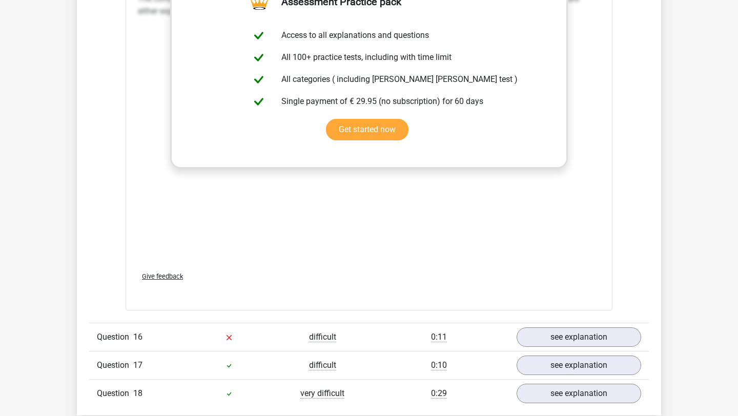
scroll to position [4897, 0]
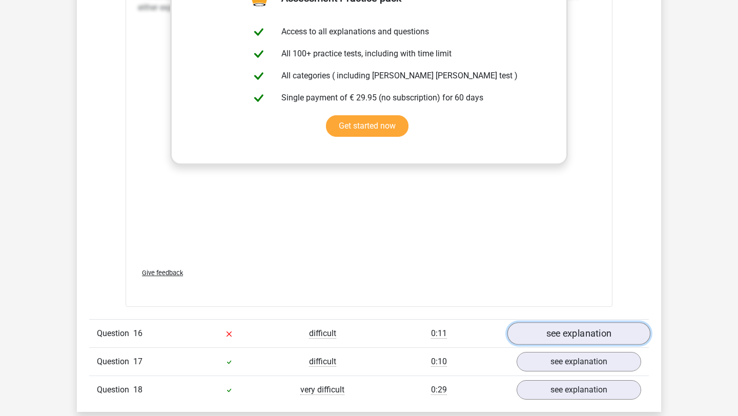
click at [609, 322] on link "see explanation" at bounding box center [578, 333] width 143 height 23
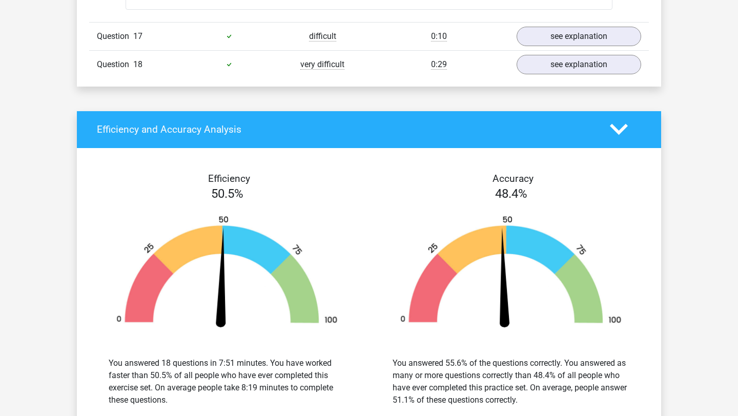
scroll to position [5741, 0]
